Goal: Information Seeking & Learning: Understand process/instructions

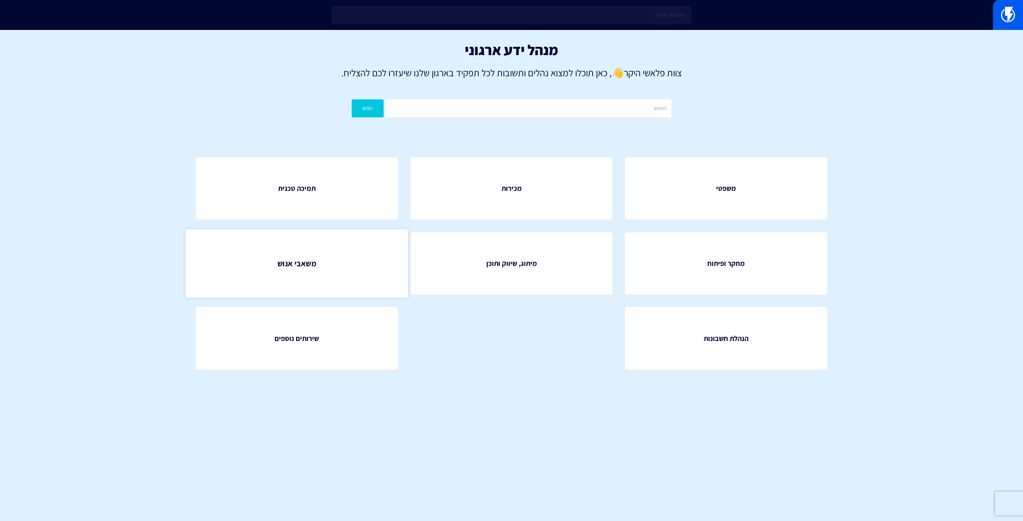
drag, startPoint x: 300, startPoint y: 289, endPoint x: 292, endPoint y: 270, distance: 20.1
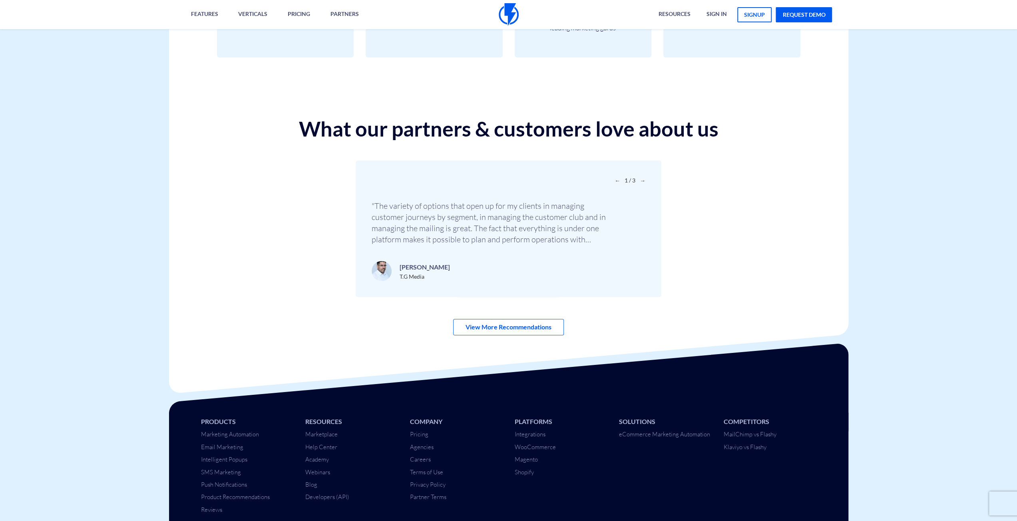
scroll to position [2676, 0]
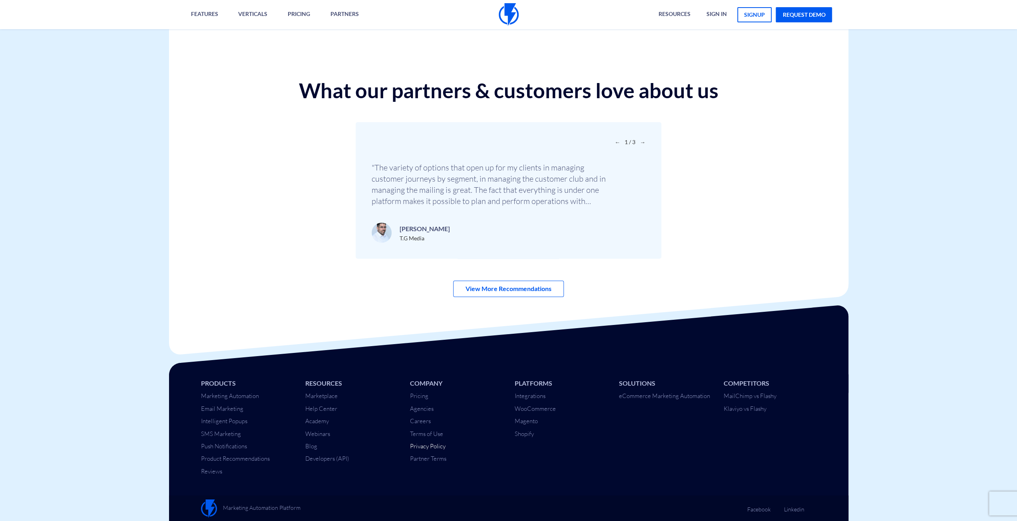
click at [428, 447] on link "Privacy Policy" at bounding box center [428, 447] width 36 height 8
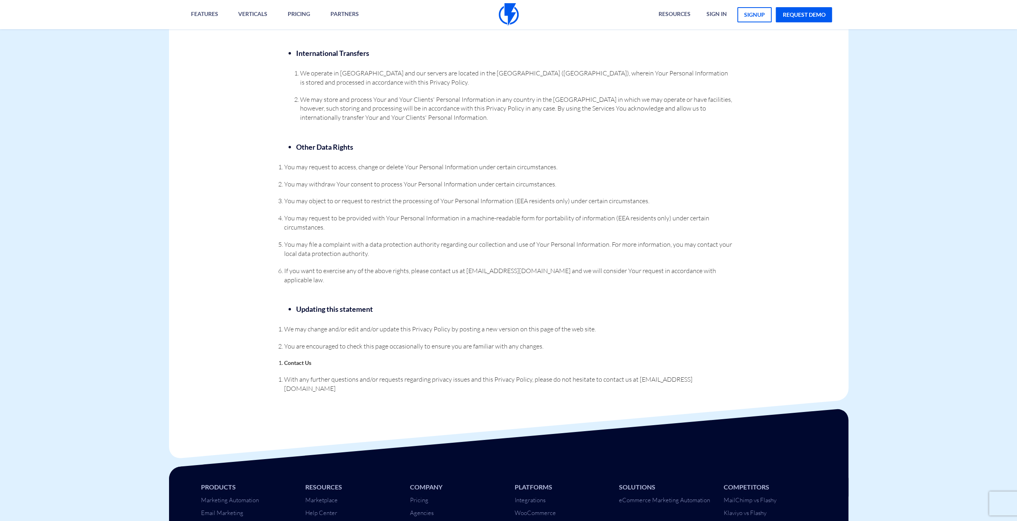
scroll to position [1628, 0]
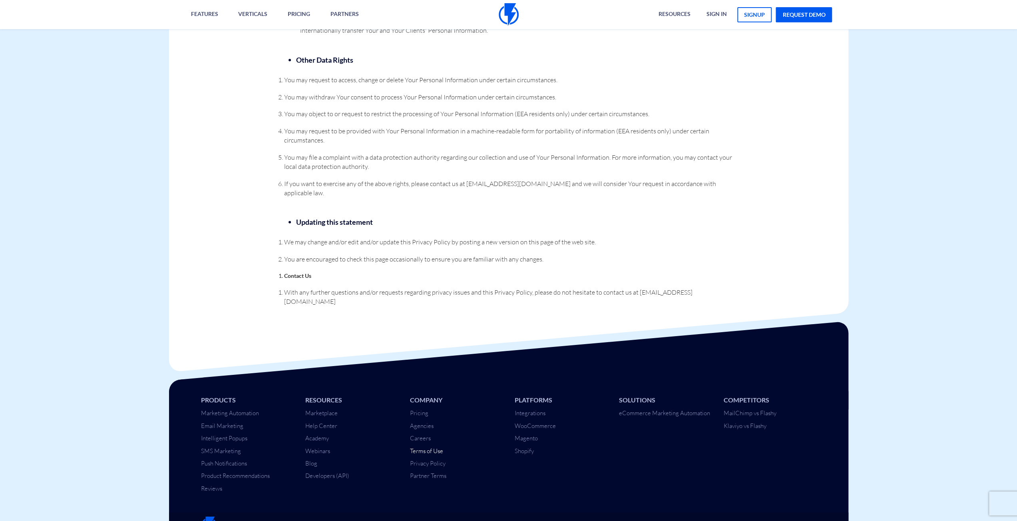
click at [435, 447] on link "Terms of Use" at bounding box center [426, 451] width 33 height 8
